Goal: Transaction & Acquisition: Purchase product/service

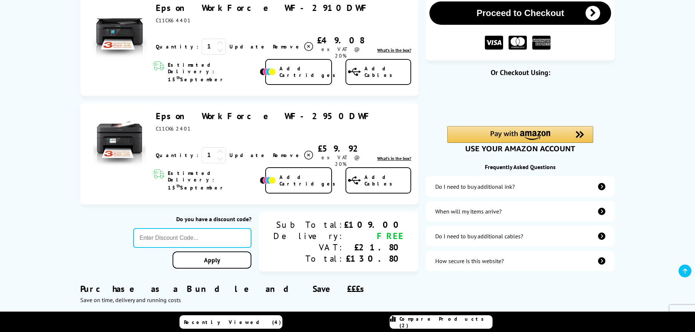
scroll to position [73, 0]
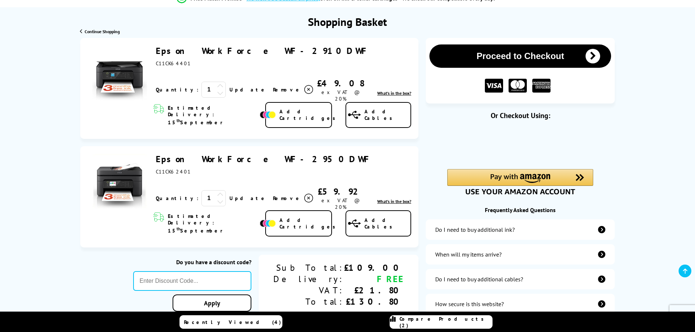
click at [303, 85] on span at bounding box center [308, 89] width 11 height 11
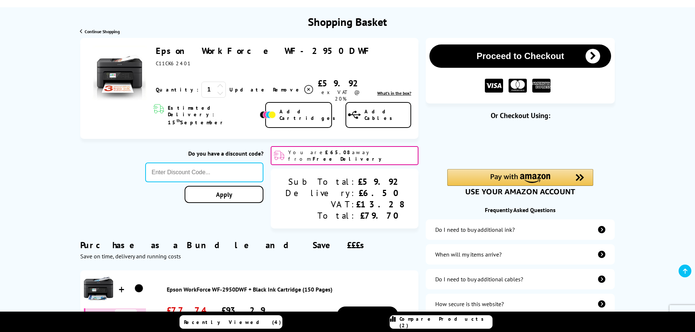
click at [110, 31] on span "Continue Shopping" at bounding box center [102, 31] width 35 height 5
